Goal: Transaction & Acquisition: Purchase product/service

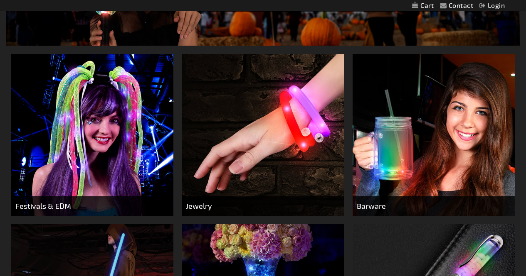
scroll to position [192, 0]
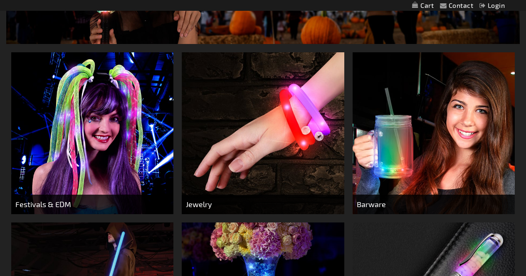
click at [106, 108] on div "Close dialog Get 10% Off Subscribe and save today Unlock Offer Submit" at bounding box center [263, 138] width 526 height 276
click at [108, 123] on img at bounding box center [92, 133] width 162 height 162
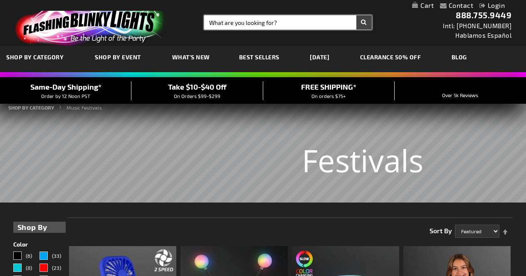
click at [233, 24] on input "Search" at bounding box center [287, 22] width 167 height 14
type input "wigs"
click at [356, 15] on button "Search" at bounding box center [363, 22] width 15 height 14
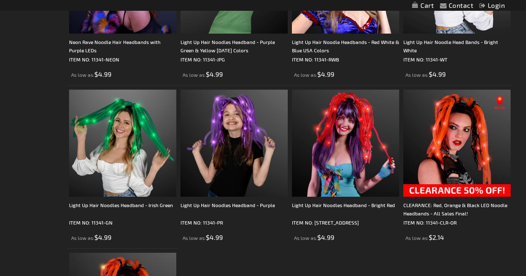
scroll to position [418, 0]
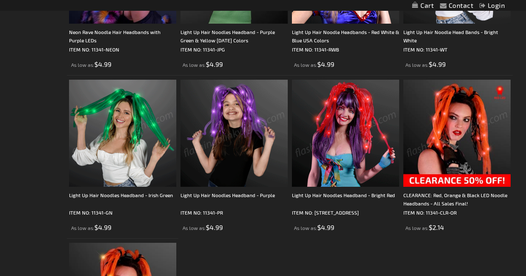
click at [118, 135] on img at bounding box center [122, 133] width 107 height 107
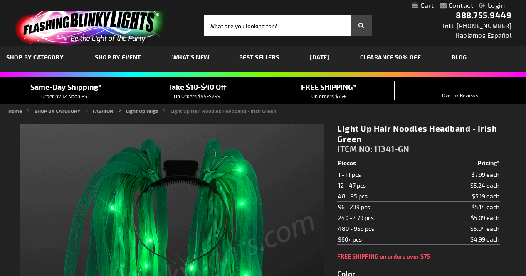
type input "5648"
